Goal: Communication & Community: Participate in discussion

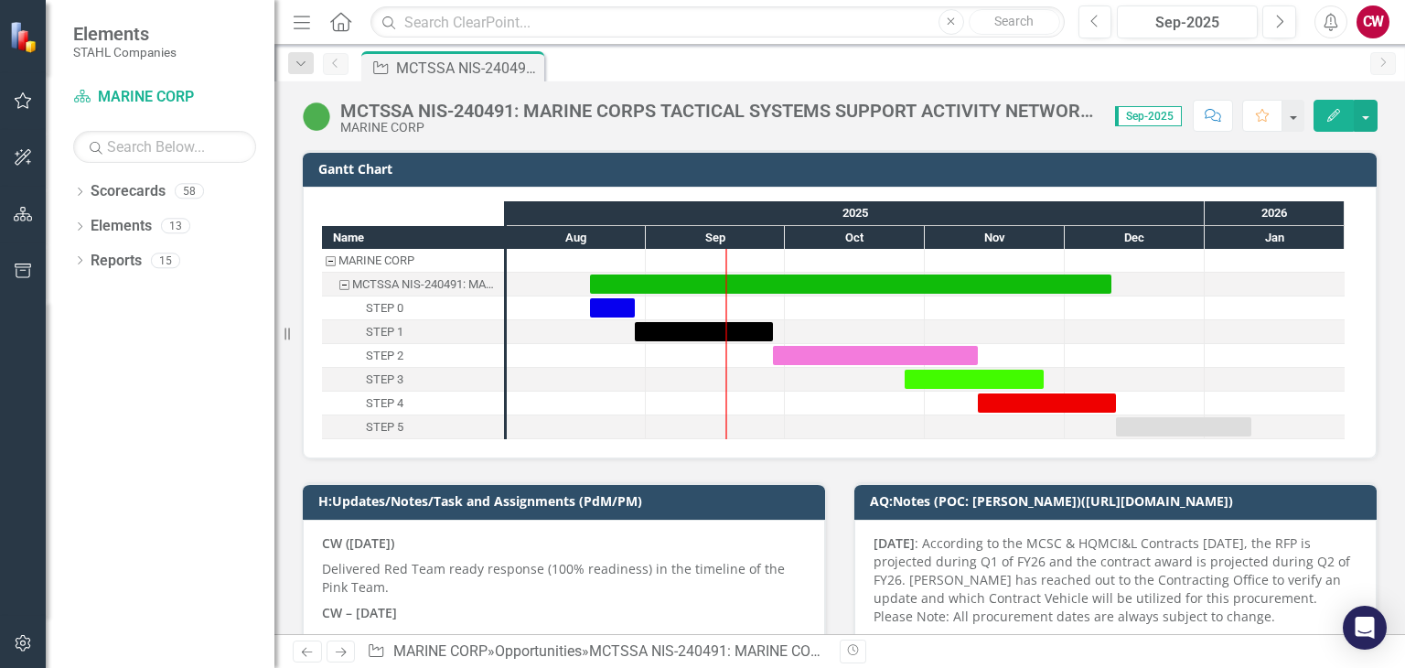
click at [493, 18] on input "text" at bounding box center [716, 22] width 693 height 32
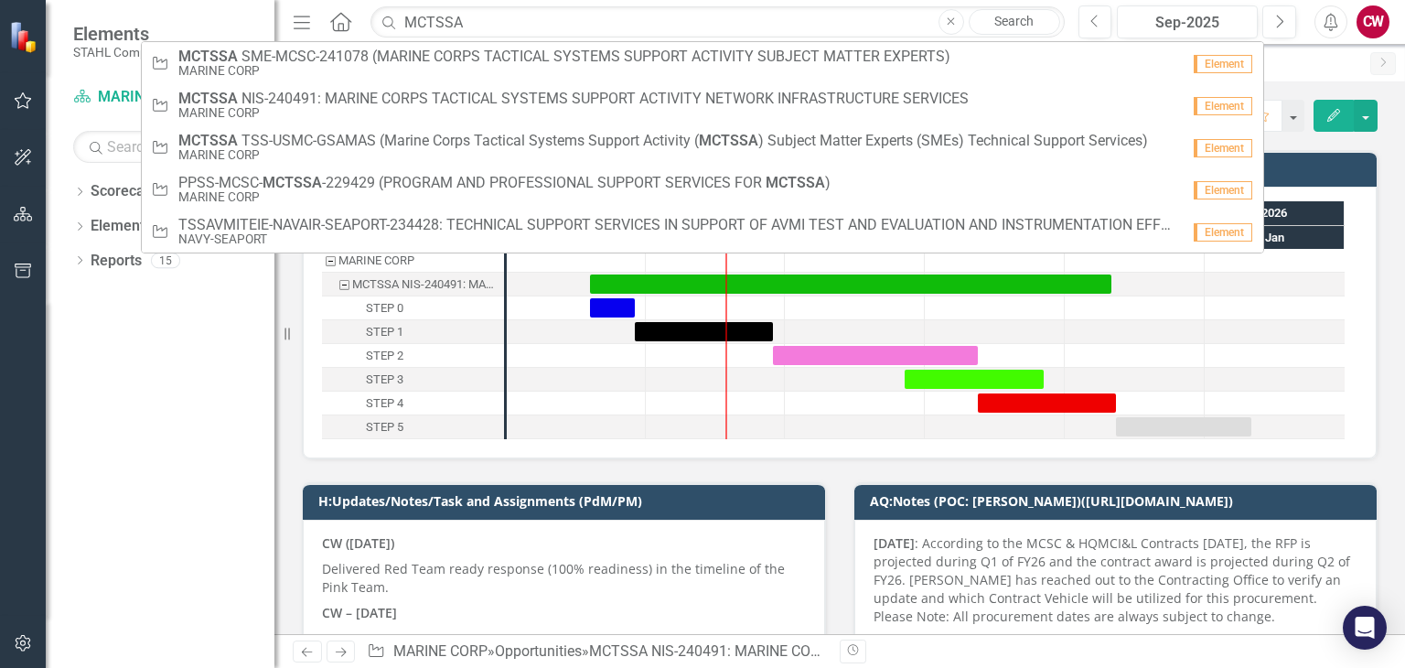
type input "MCTSSA SME"
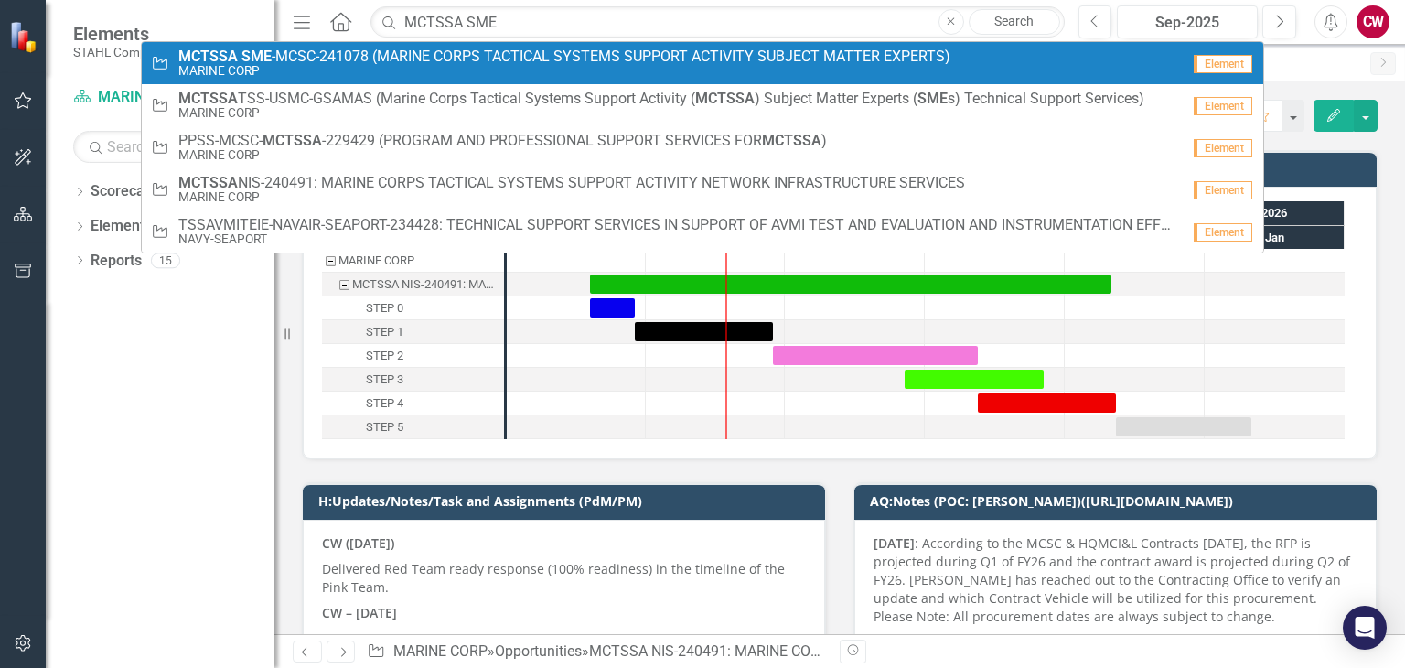
click at [507, 58] on span "MCTSSA SME -MCSC-241078 (MARINE CORPS TACTICAL SYSTEMS SUPPORT ACTIVITY SUBJECT…" at bounding box center [564, 56] width 772 height 16
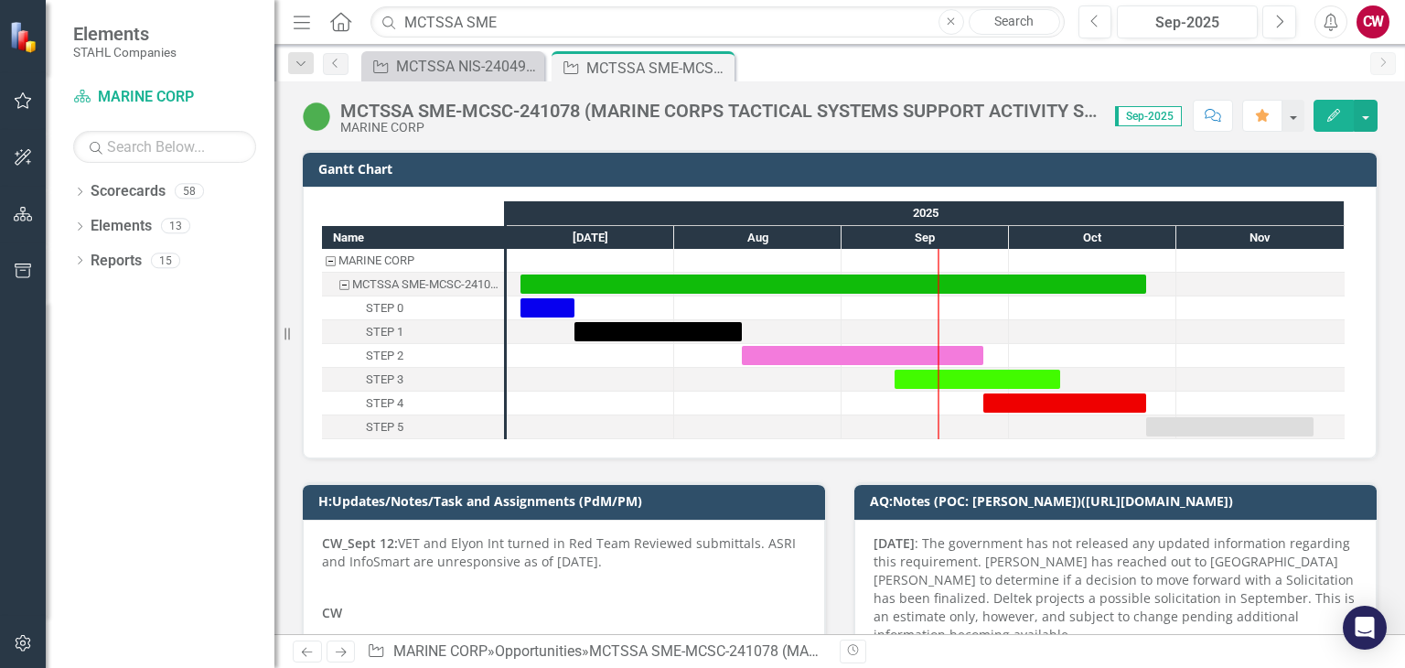
click at [1203, 108] on button "Comment" at bounding box center [1213, 116] width 40 height 32
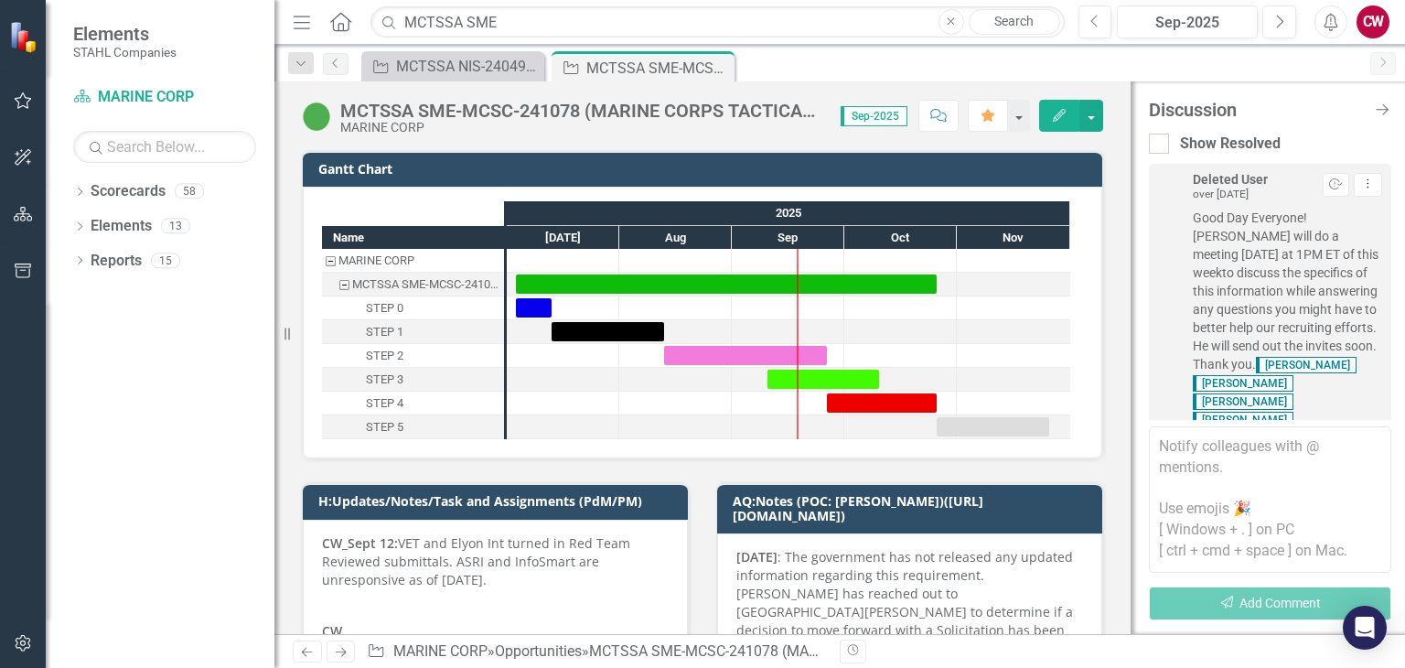
scroll to position [5255, 0]
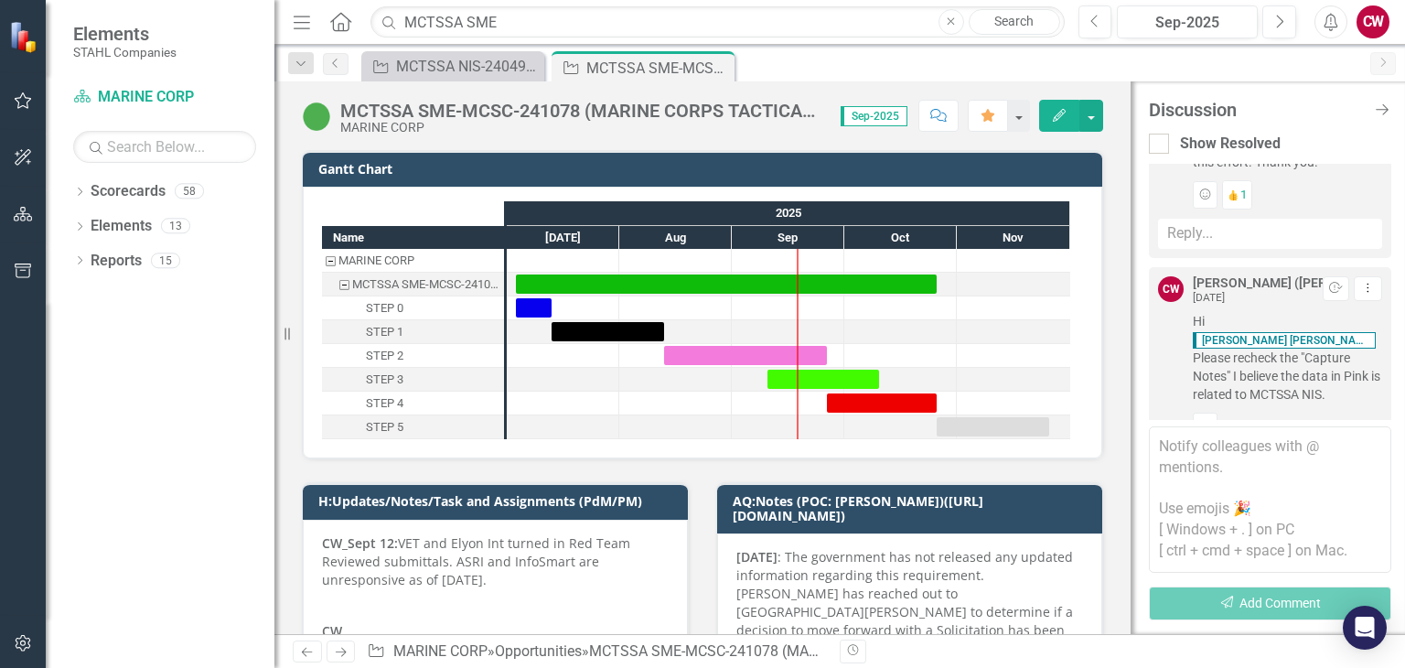
click at [1218, 458] on textarea at bounding box center [1270, 499] width 242 height 146
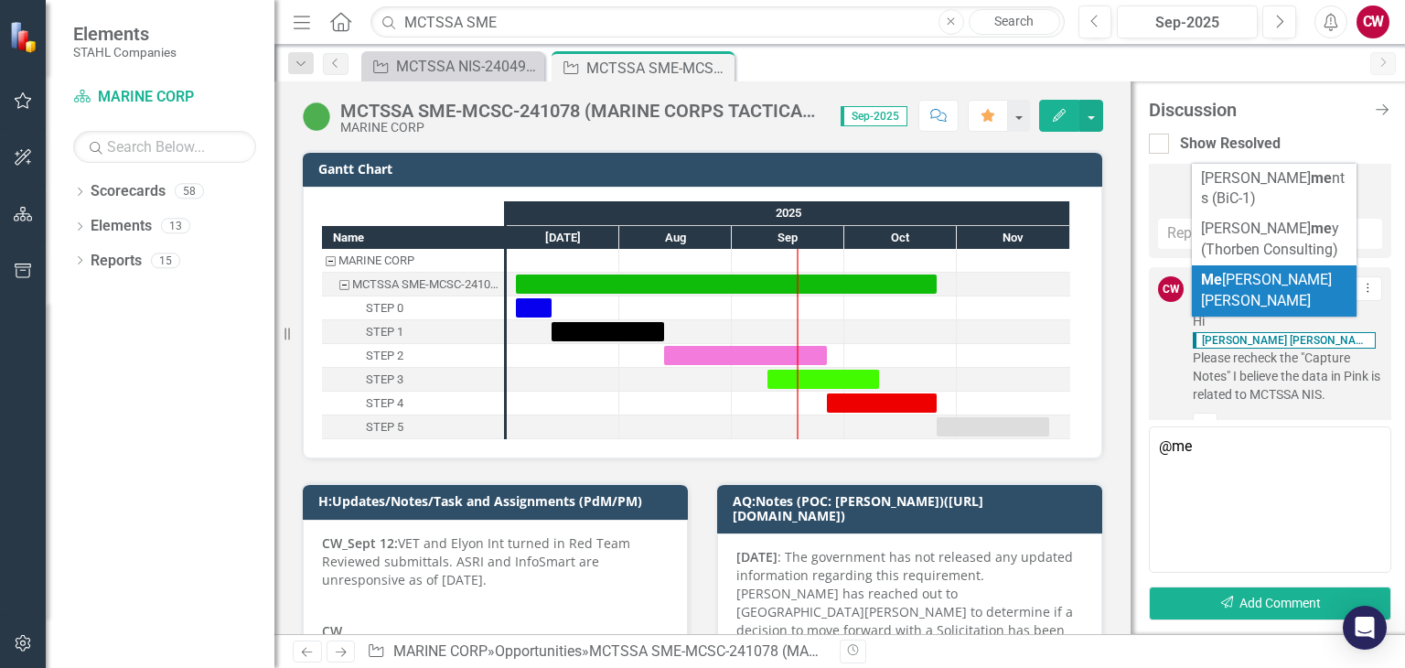
click at [1310, 274] on li "Me [PERSON_NAME] [PERSON_NAME]" at bounding box center [1274, 290] width 165 height 51
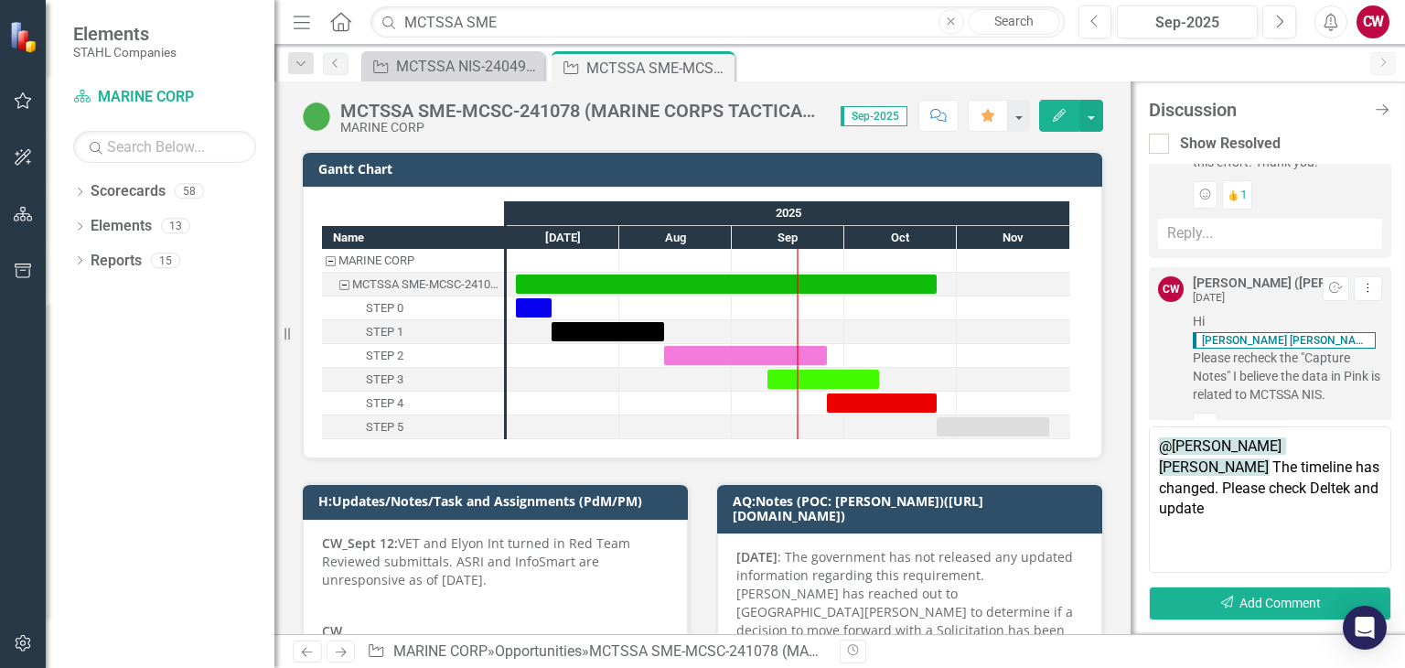
type textarea "@[PERSON_NAME] [PERSON_NAME] The timeline has changed. Please check Deltek and …"
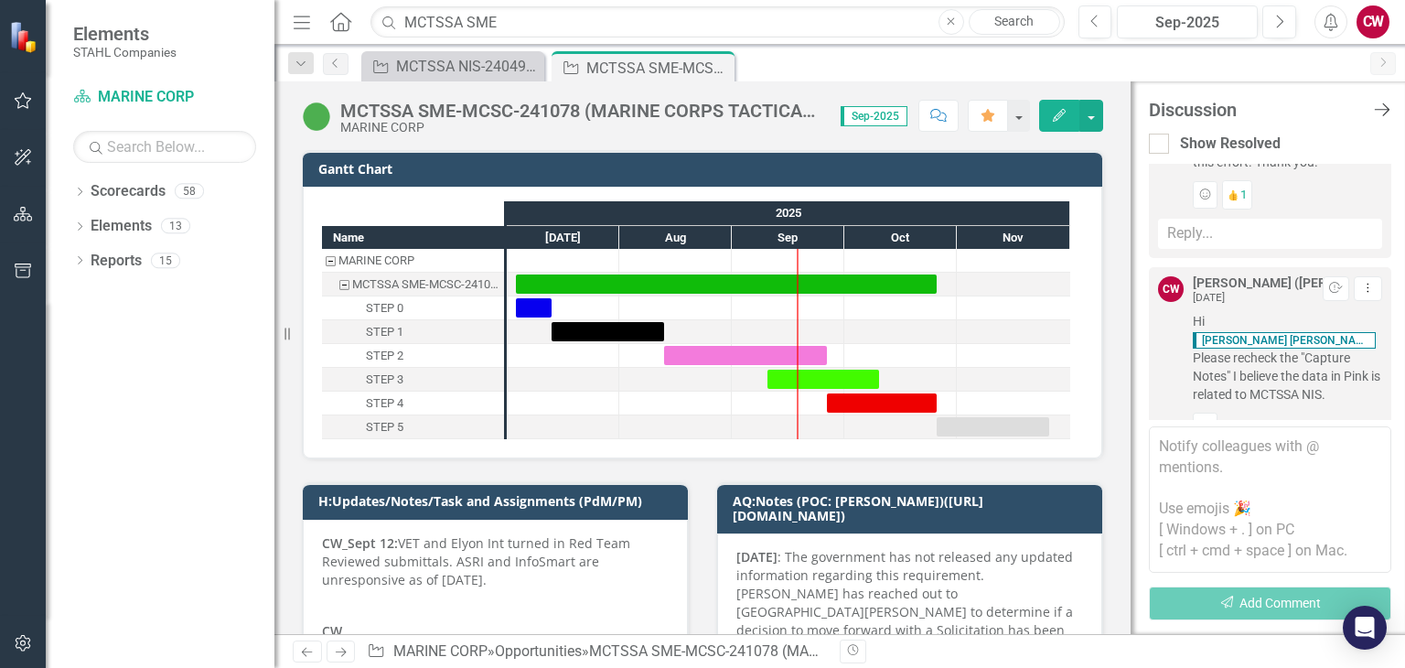
click at [1372, 111] on icon "Close Discussion Bar" at bounding box center [1381, 109] width 23 height 17
